Goal: Connect with others: Establish contact or relationships with other users

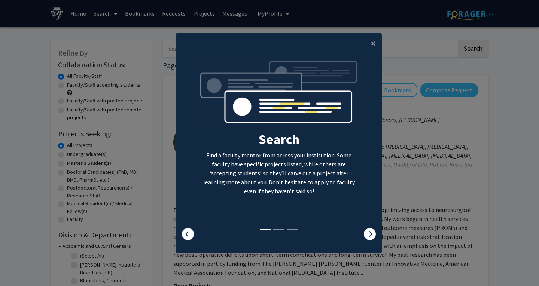
click at [147, 82] on modal-container "× Search Find a faculty mentor from across your institution. Some faculty have …" at bounding box center [269, 143] width 539 height 286
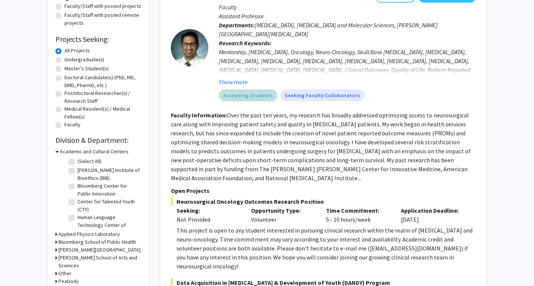
scroll to position [150, 0]
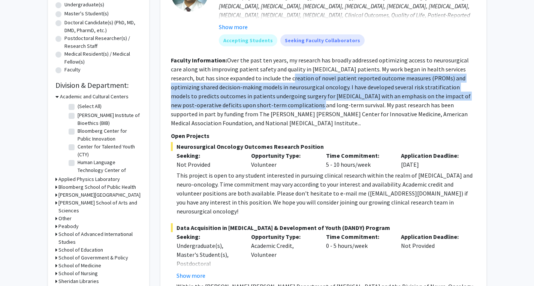
drag, startPoint x: 268, startPoint y: 77, endPoint x: 261, endPoint y: 101, distance: 24.4
click at [261, 101] on section "Faculty Information: Over the past ten years, my research has broadly addressed…" at bounding box center [323, 92] width 305 height 72
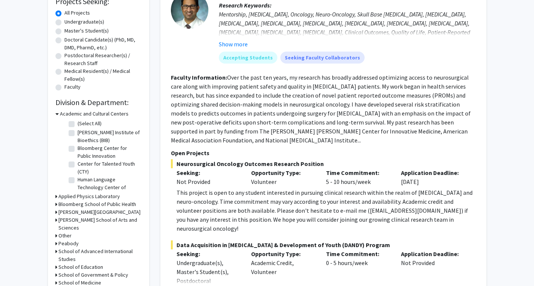
scroll to position [75, 0]
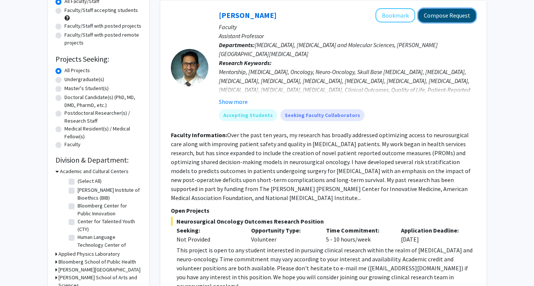
click at [433, 19] on button "Compose Request" at bounding box center [447, 16] width 58 height 14
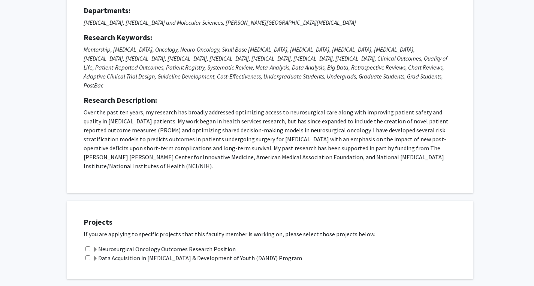
scroll to position [64, 0]
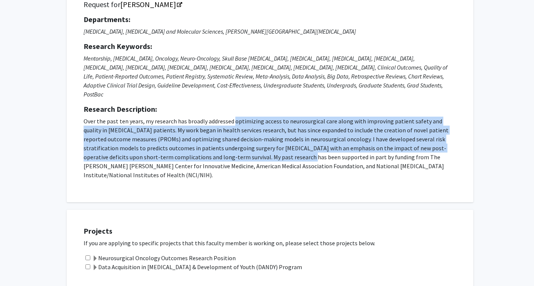
drag, startPoint x: 234, startPoint y: 118, endPoint x: 235, endPoint y: 145, distance: 26.6
click at [235, 145] on p "Over the past ten years, my research has broadly addressed optimizing access to…" at bounding box center [269, 148] width 373 height 63
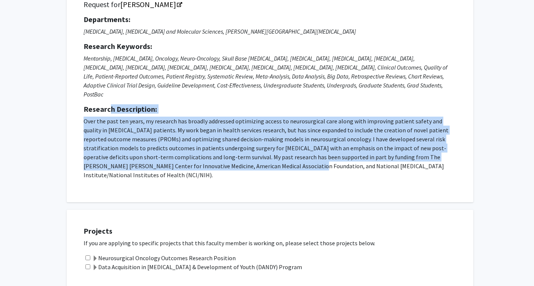
drag, startPoint x: 230, startPoint y: 153, endPoint x: 100, endPoint y: 98, distance: 141.3
click at [103, 100] on div "Departments: [MEDICAL_DATA], [MEDICAL_DATA] and Molecular Sciences, [PERSON_NAM…" at bounding box center [269, 97] width 373 height 165
click at [98, 117] on p "Over the past ten years, my research has broadly addressed optimizing access to…" at bounding box center [269, 148] width 373 height 63
click at [102, 117] on p "Over the past ten years, my research has broadly addressed optimizing access to…" at bounding box center [269, 148] width 373 height 63
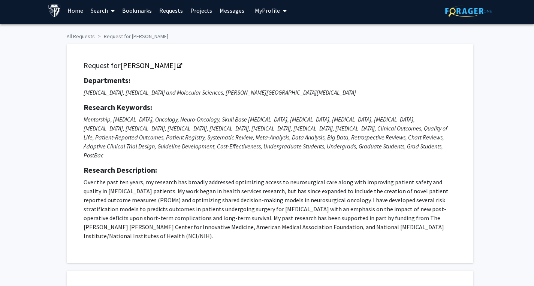
scroll to position [0, 0]
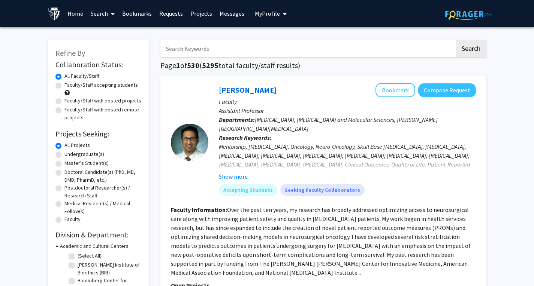
scroll to position [37, 0]
